Goal: Transaction & Acquisition: Purchase product/service

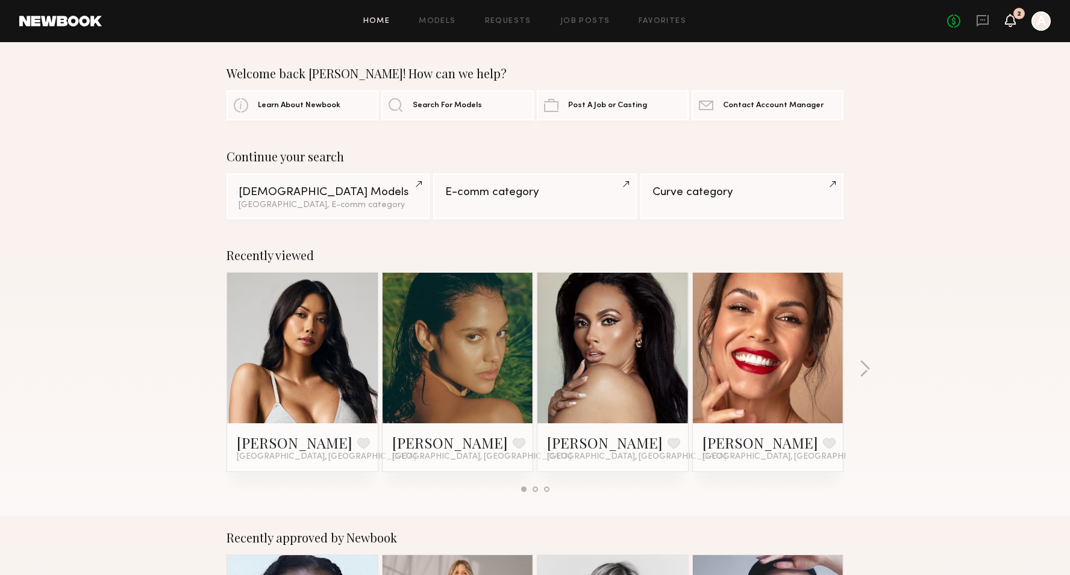
click at [1013, 19] on icon at bounding box center [1011, 20] width 10 height 8
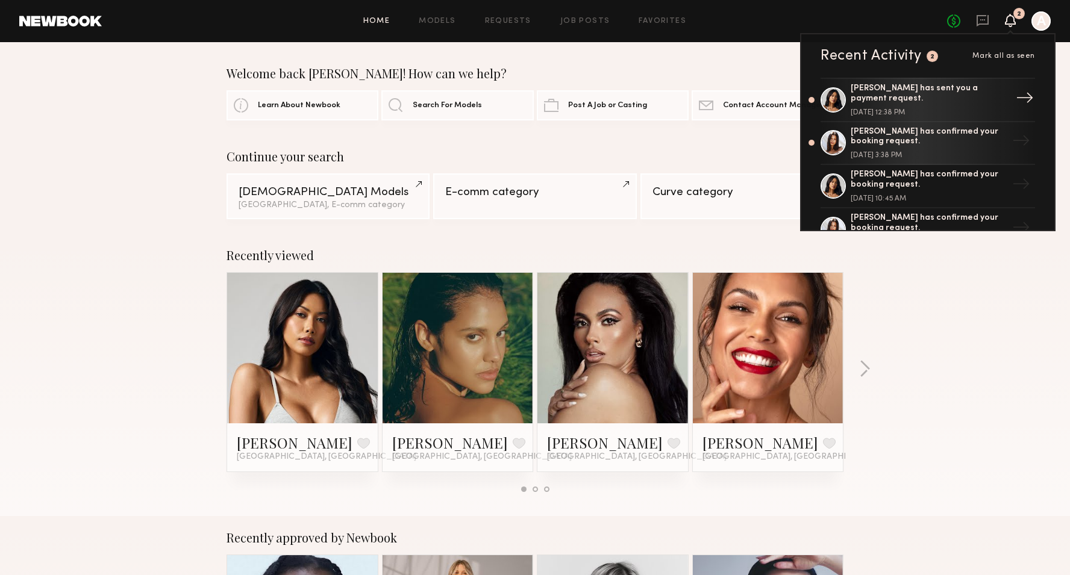
click at [903, 95] on div "[PERSON_NAME] has sent you a payment request." at bounding box center [929, 94] width 157 height 20
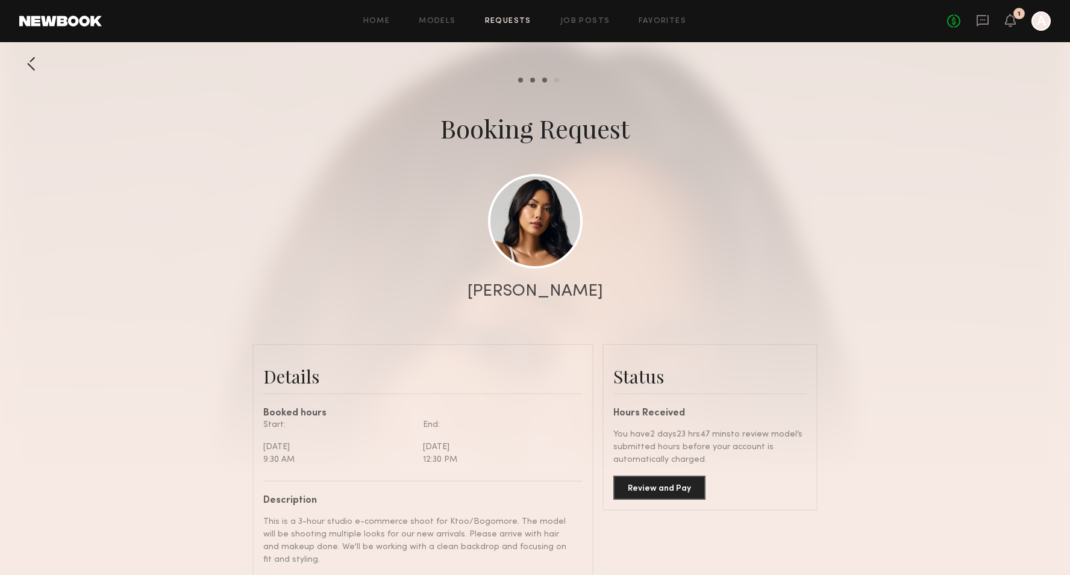
scroll to position [1162, 0]
click at [679, 495] on button "Review and Pay" at bounding box center [659, 487] width 92 height 24
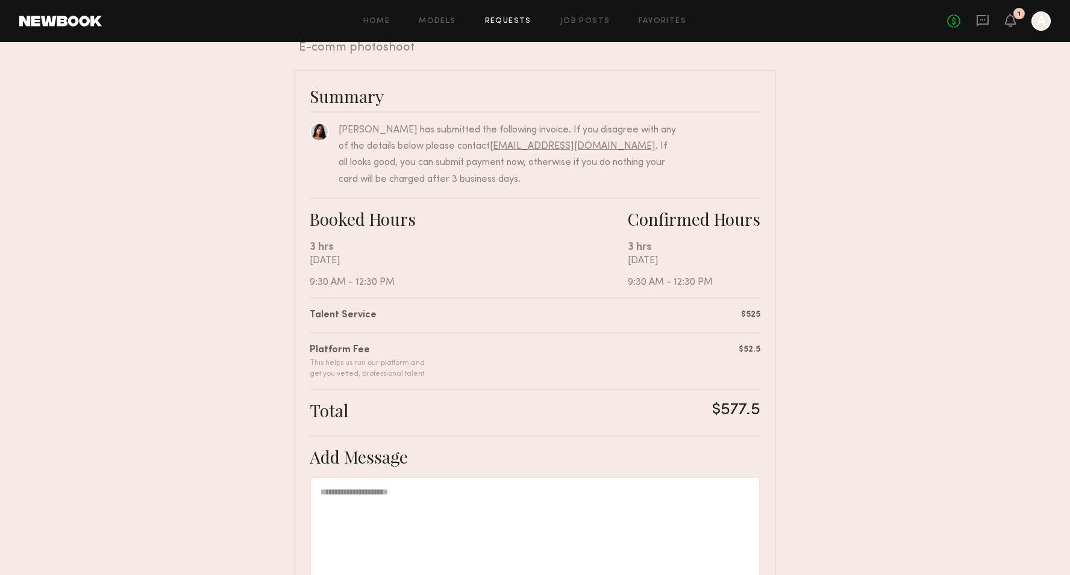
scroll to position [195, 0]
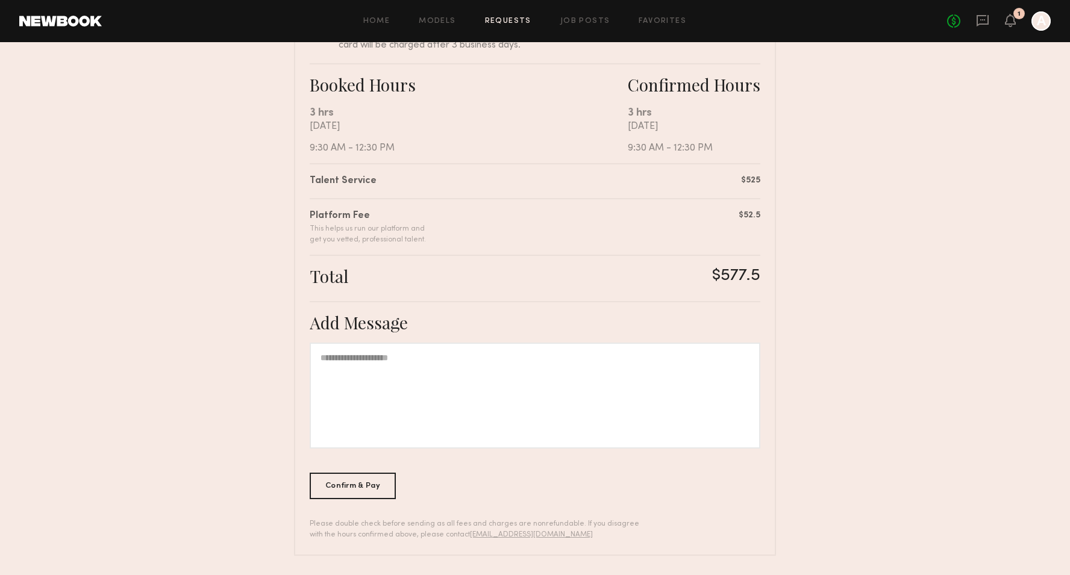
click at [447, 369] on div at bounding box center [535, 396] width 451 height 106
click at [346, 498] on div "Confirm & Pay" at bounding box center [353, 485] width 86 height 27
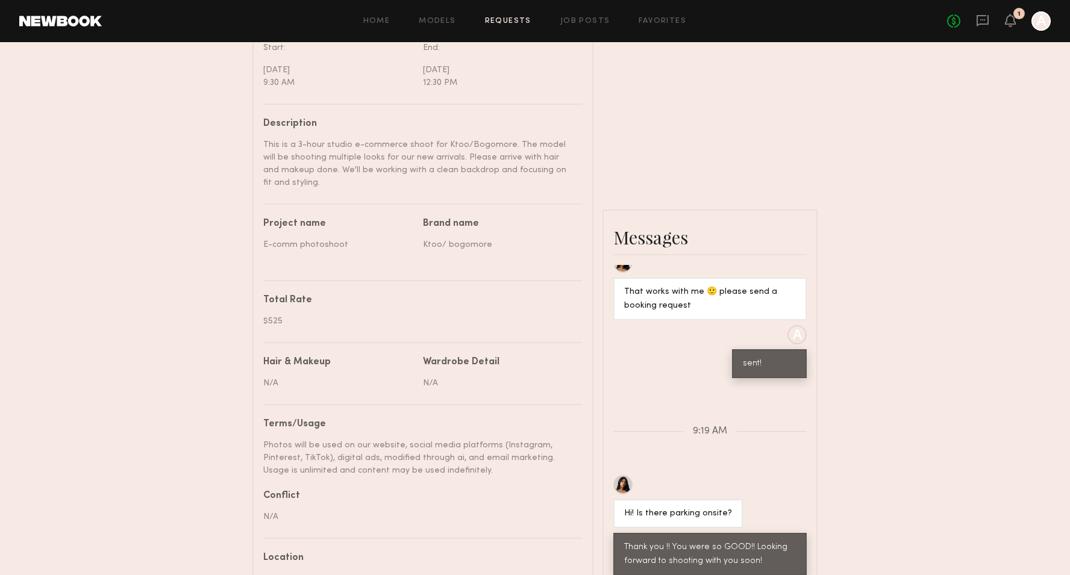
scroll to position [163, 0]
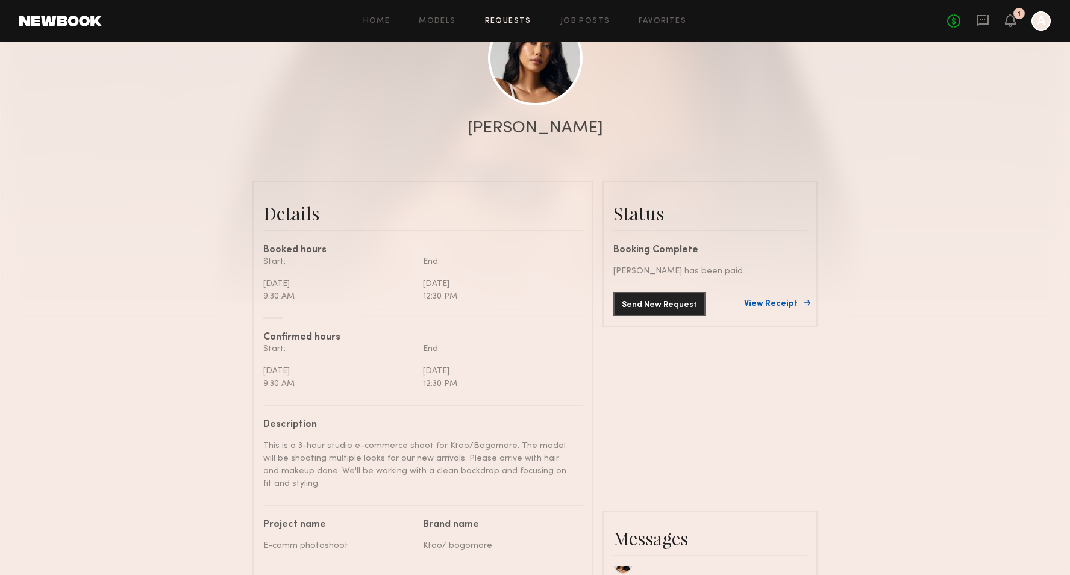
click at [798, 309] on link "View Receipt" at bounding box center [775, 304] width 63 height 8
